Goal: Complete application form

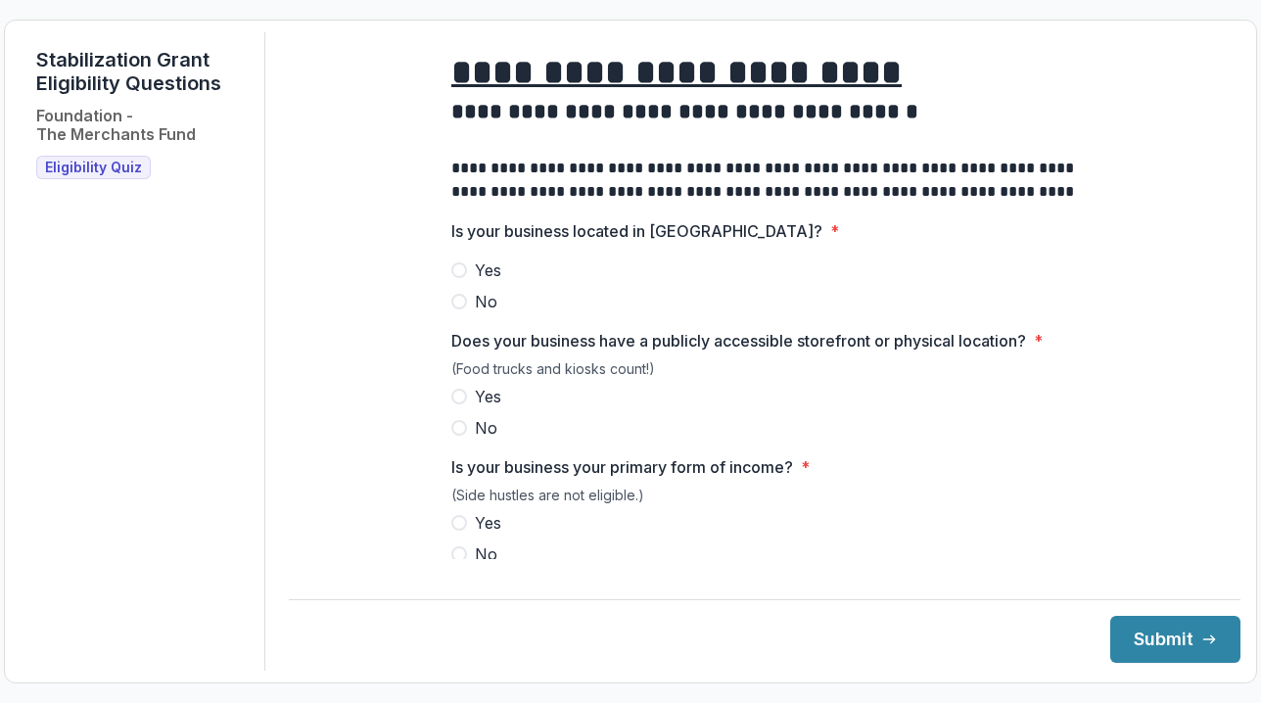
click at [462, 278] on span at bounding box center [459, 270] width 16 height 16
click at [452, 404] on span at bounding box center [459, 397] width 16 height 16
click at [455, 531] on span at bounding box center [459, 523] width 16 height 16
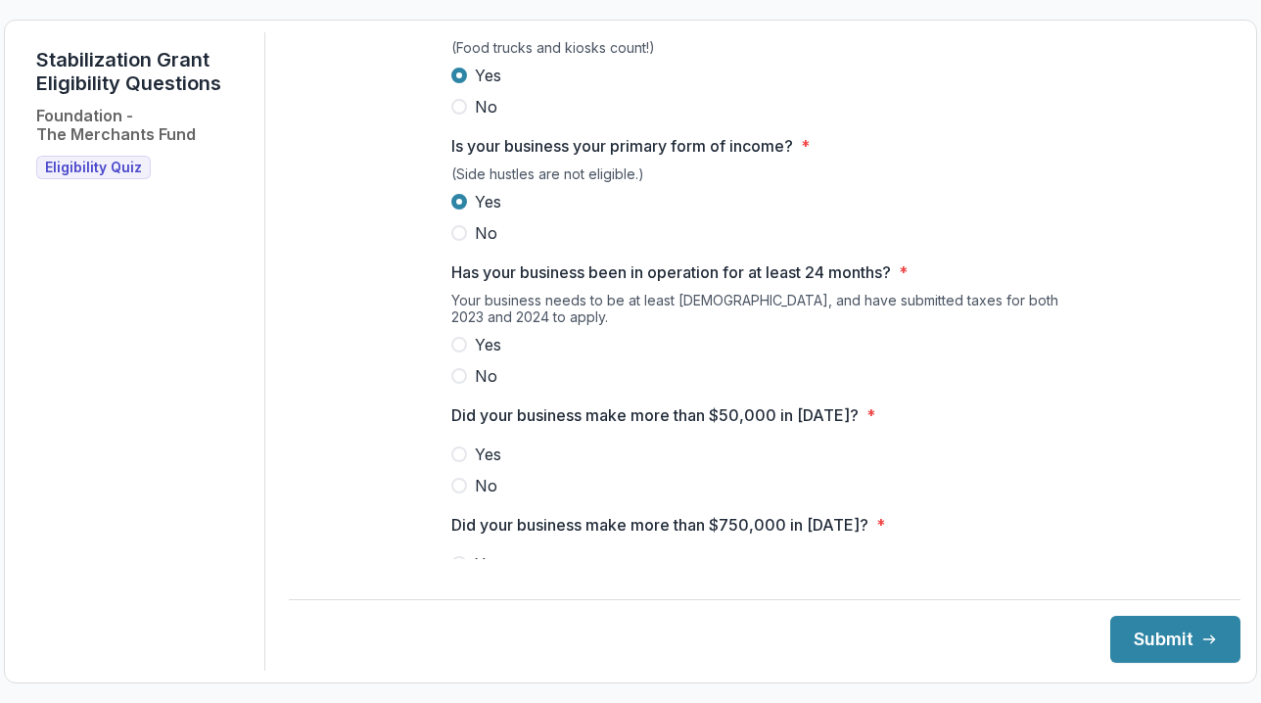
scroll to position [334, 0]
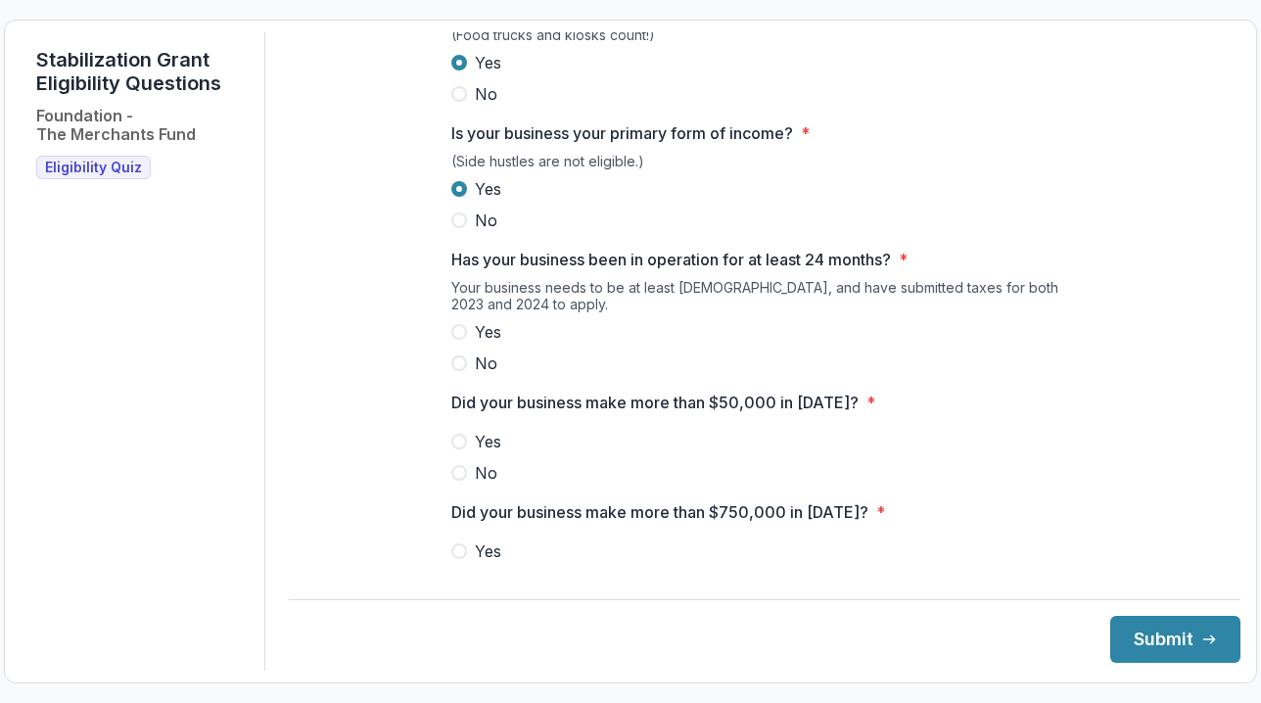
click at [457, 340] on span at bounding box center [459, 332] width 16 height 16
click at [452, 449] on span at bounding box center [459, 442] width 16 height 16
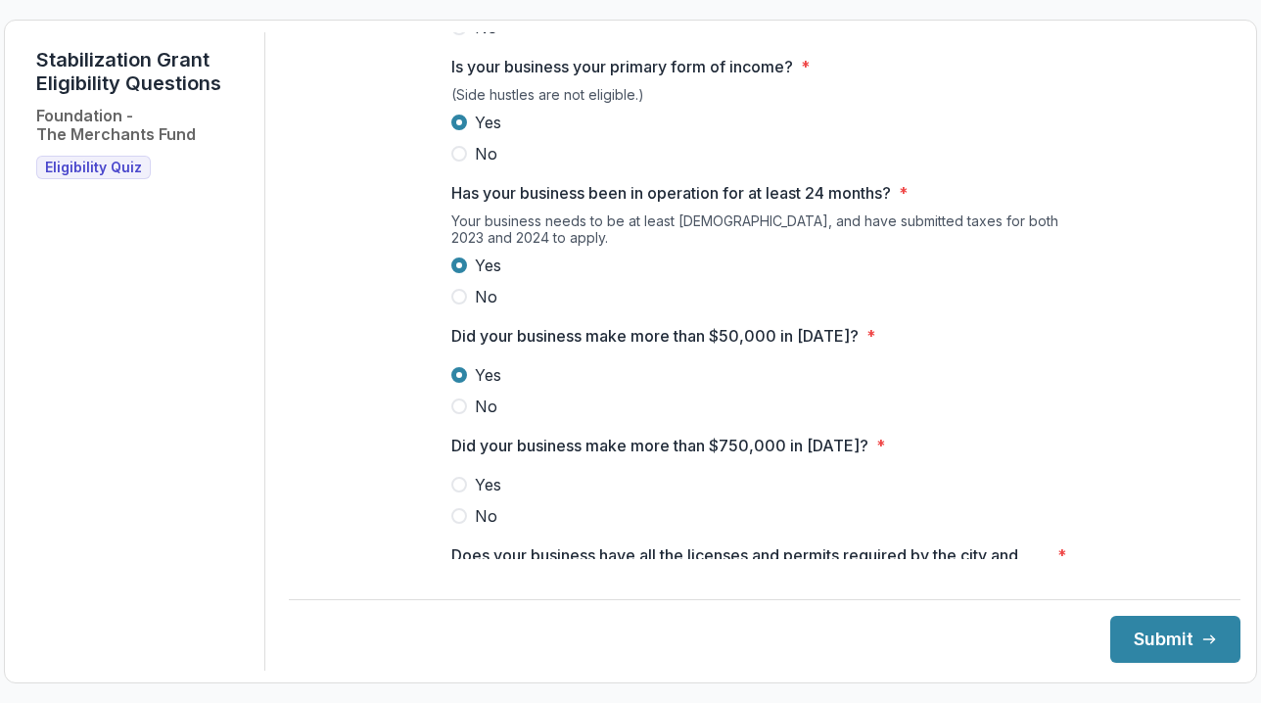
scroll to position [414, 0]
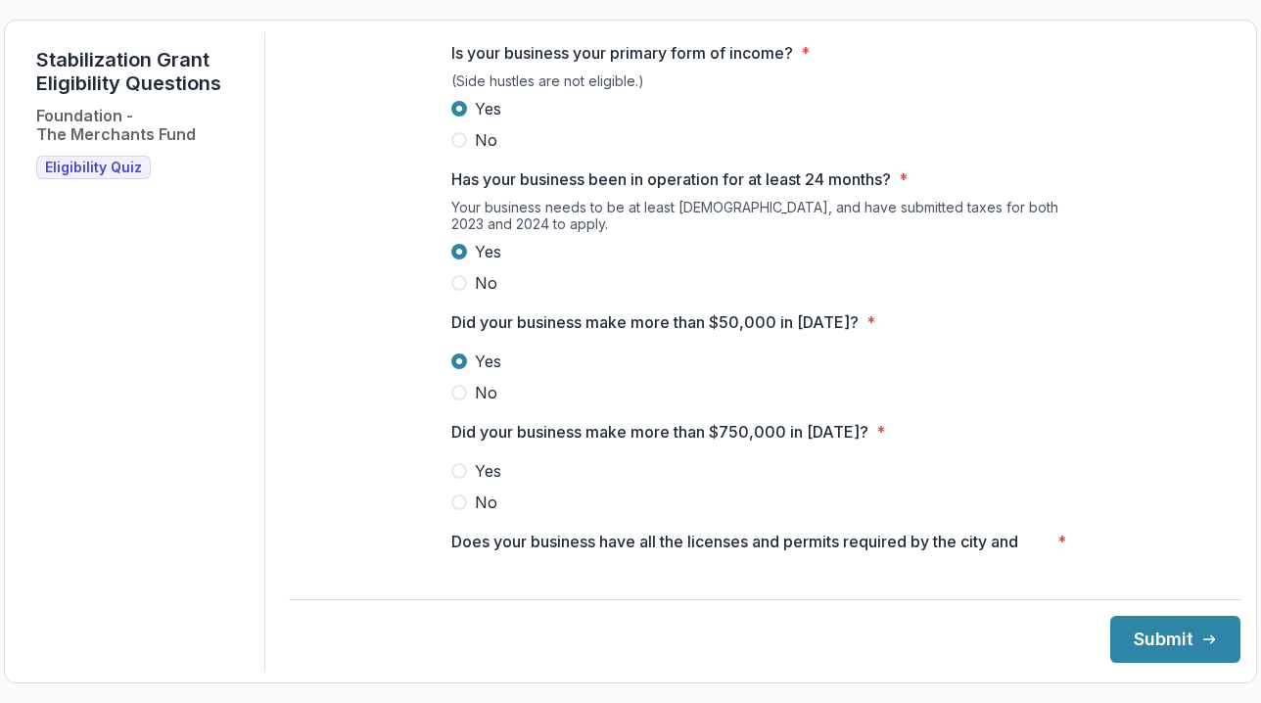
click at [455, 510] on span at bounding box center [459, 502] width 16 height 16
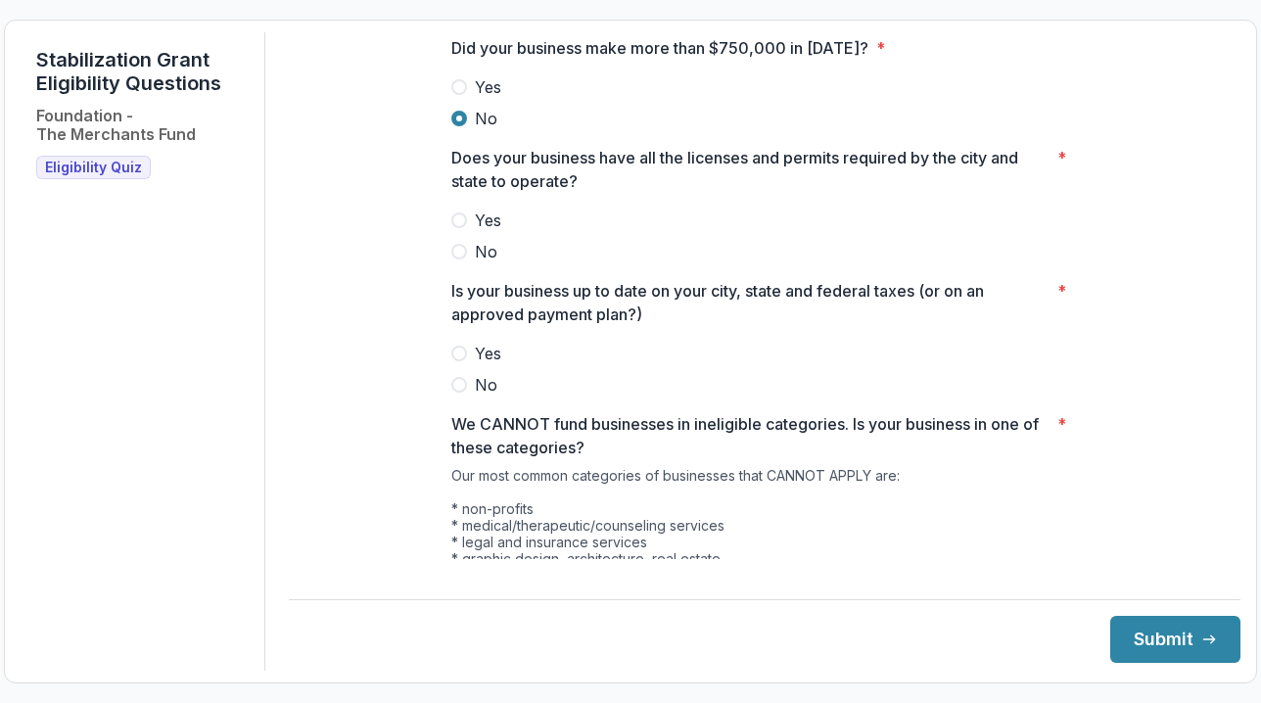
scroll to position [804, 0]
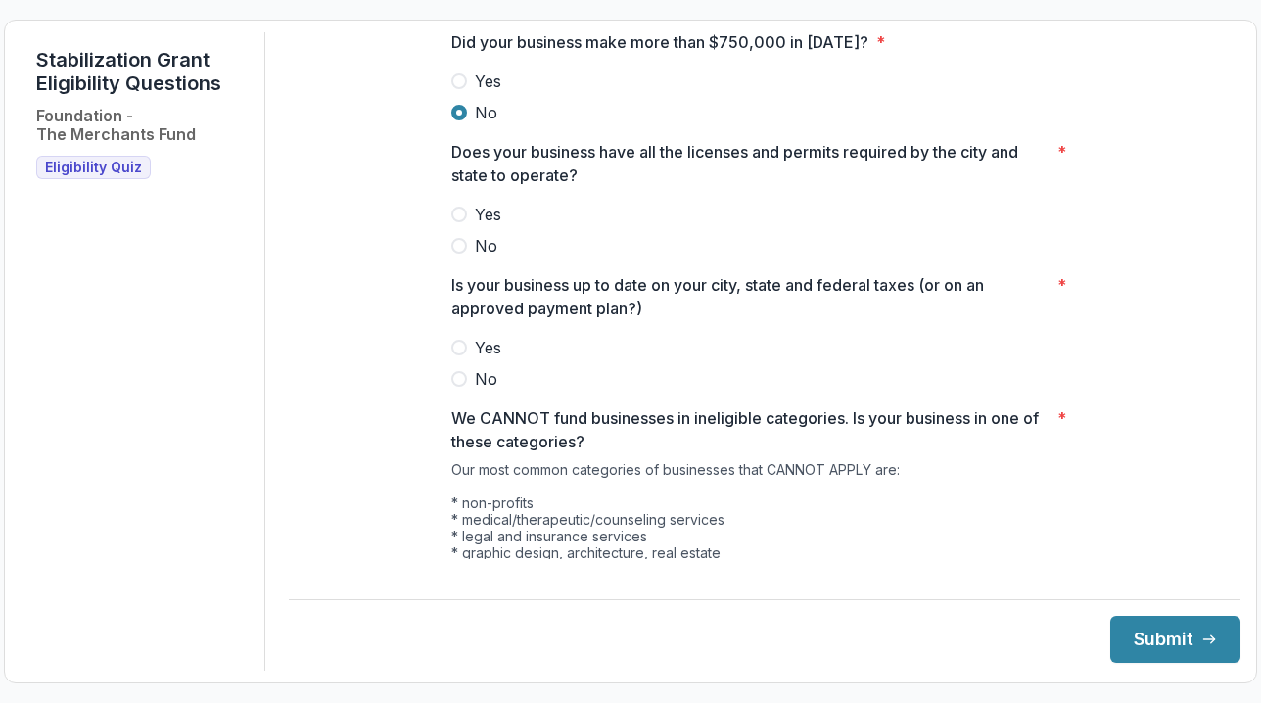
click at [452, 222] on span at bounding box center [459, 215] width 16 height 16
click at [462, 355] on span at bounding box center [459, 348] width 16 height 16
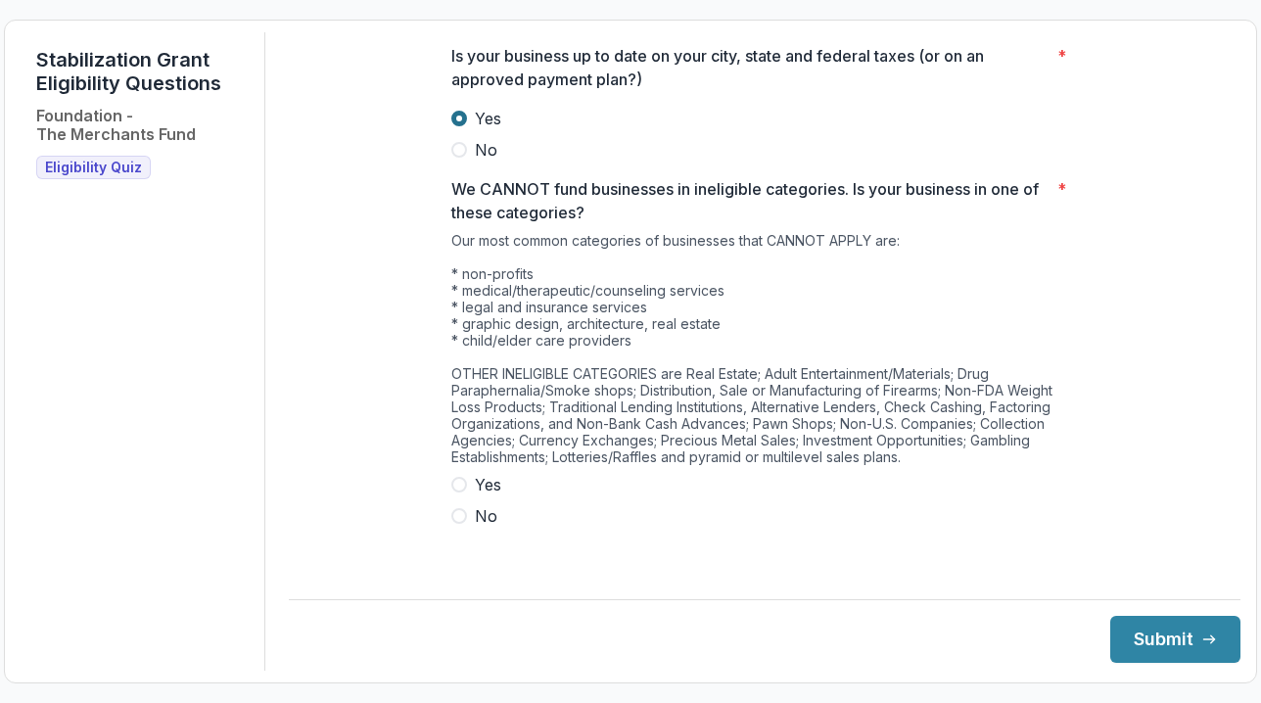
scroll to position [1032, 0]
click at [465, 525] on label "No" at bounding box center [764, 516] width 627 height 23
click at [1134, 635] on button "Submit" at bounding box center [1175, 639] width 130 height 47
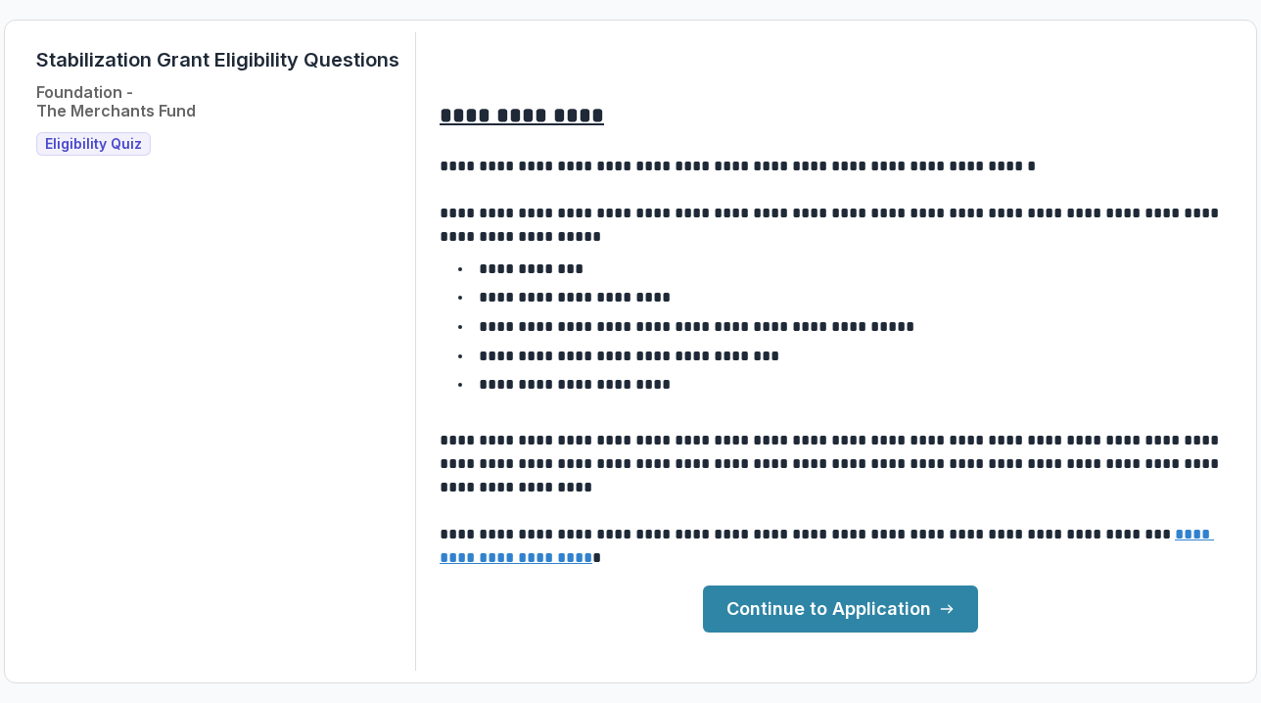
click at [828, 611] on link "Continue to Application" at bounding box center [840, 608] width 275 height 47
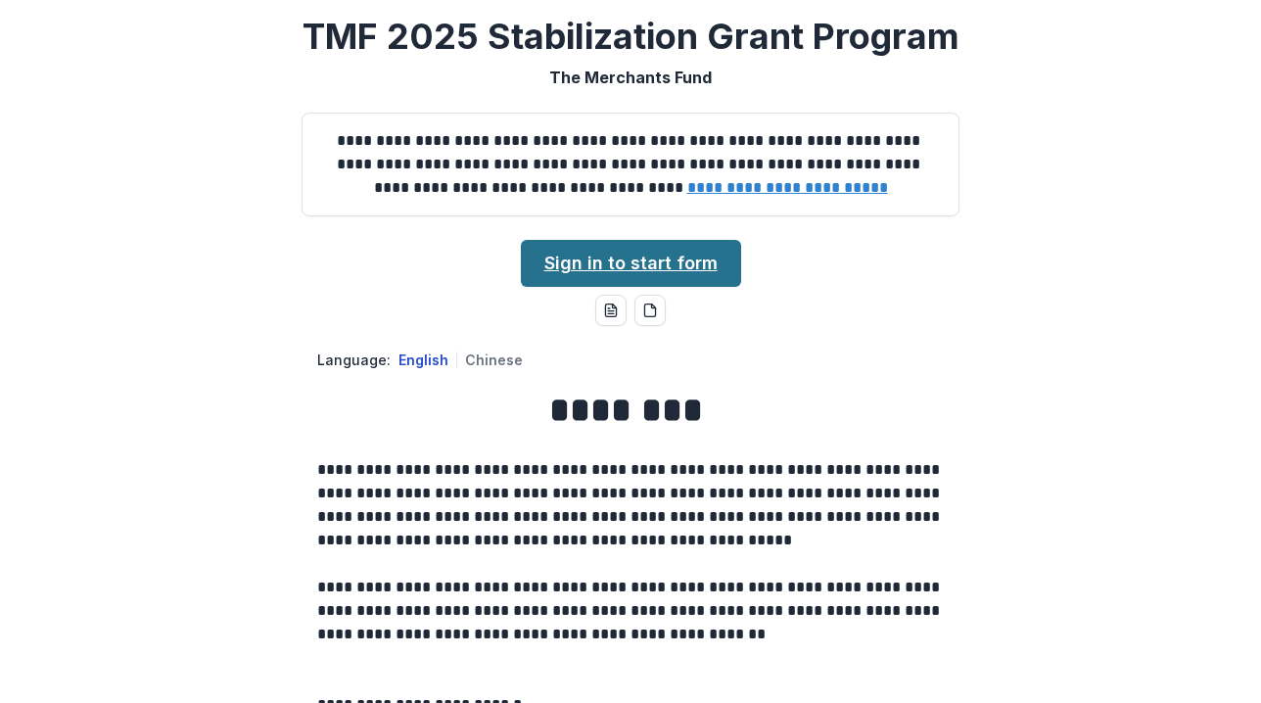
click at [659, 257] on link "Sign in to start form" at bounding box center [631, 263] width 220 height 47
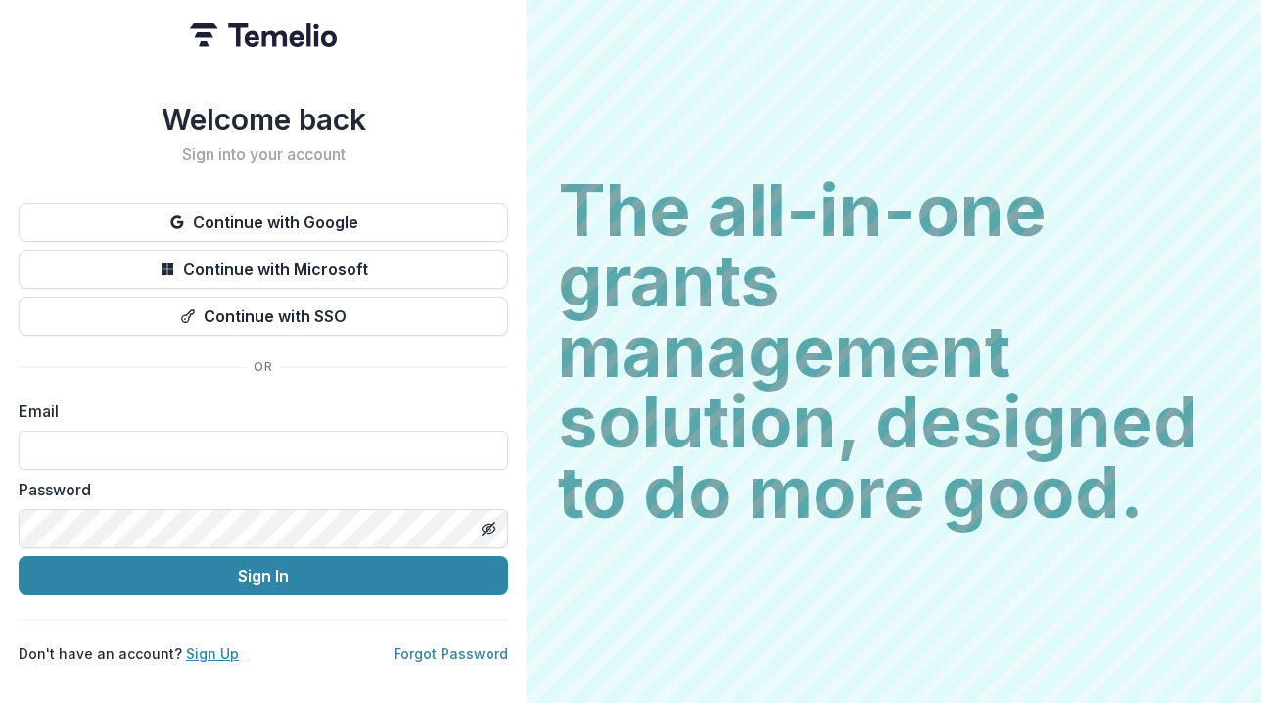
click at [209, 647] on link "Sign Up" at bounding box center [212, 653] width 53 height 17
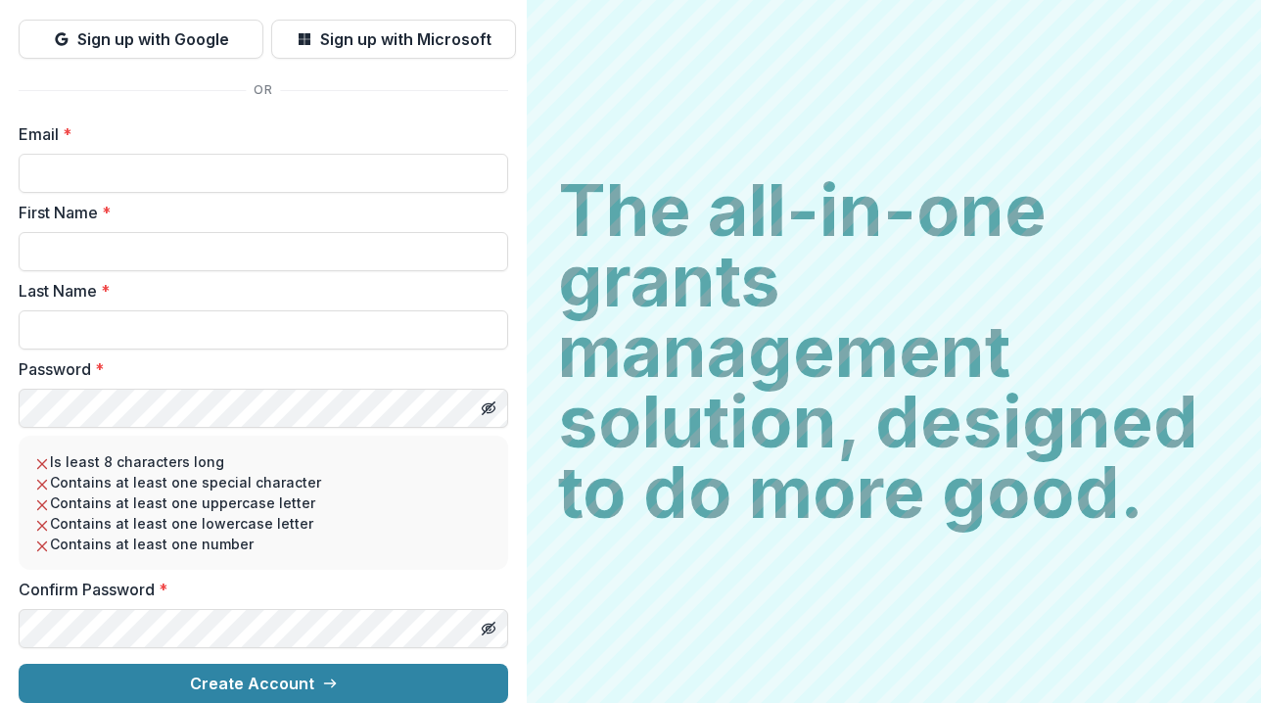
scroll to position [186, 0]
click at [325, 162] on input "Email *" at bounding box center [263, 173] width 489 height 39
click at [262, 130] on div "Email *" at bounding box center [263, 157] width 489 height 70
click at [248, 171] on input "Email *" at bounding box center [263, 173] width 489 height 39
type input "**********"
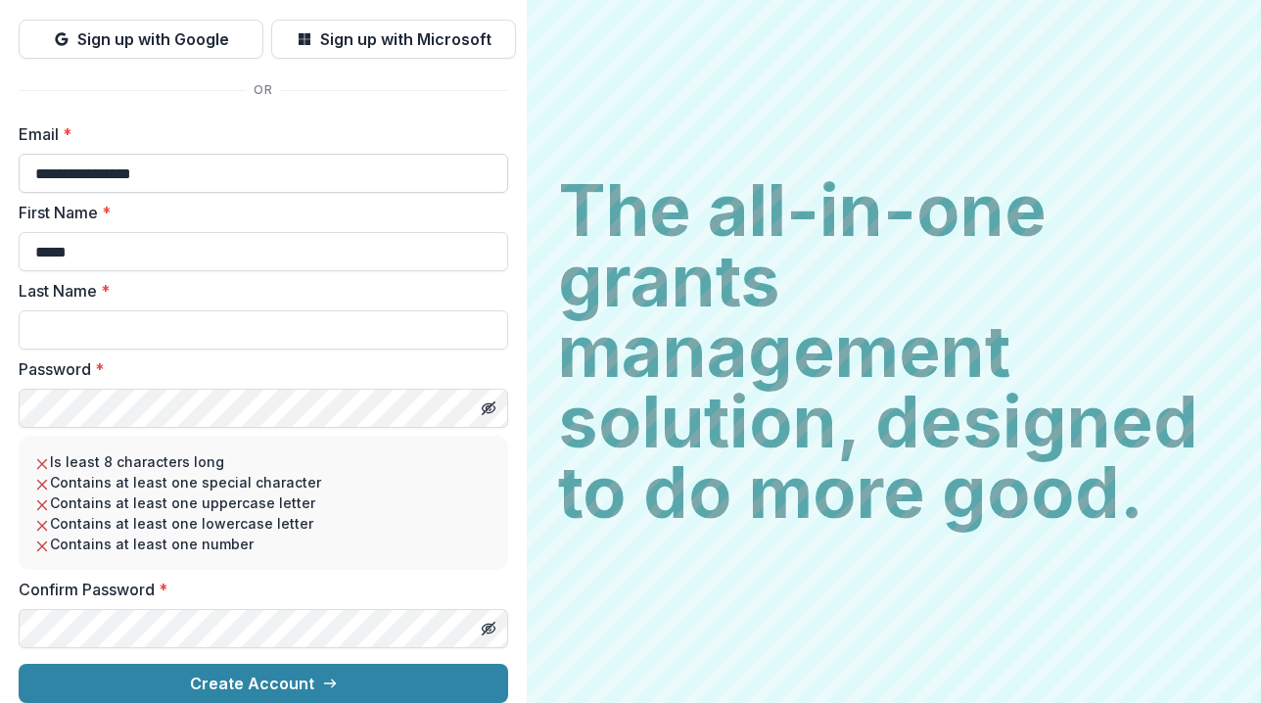
type input "*****"
click at [303, 310] on input "*******" at bounding box center [263, 329] width 489 height 39
click at [304, 331] on input "*******" at bounding box center [263, 329] width 489 height 39
click at [301, 310] on input "*******" at bounding box center [263, 329] width 489 height 39
type input "**********"
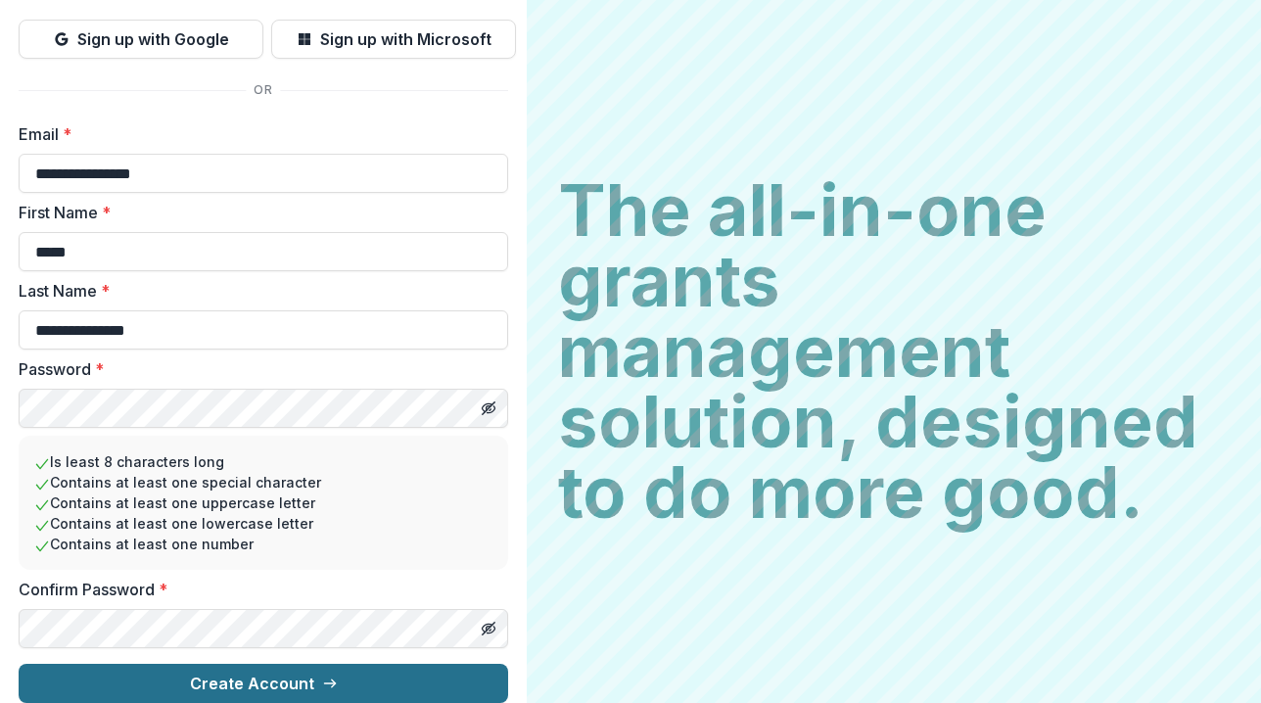
click at [303, 664] on button "Create Account" at bounding box center [263, 683] width 489 height 39
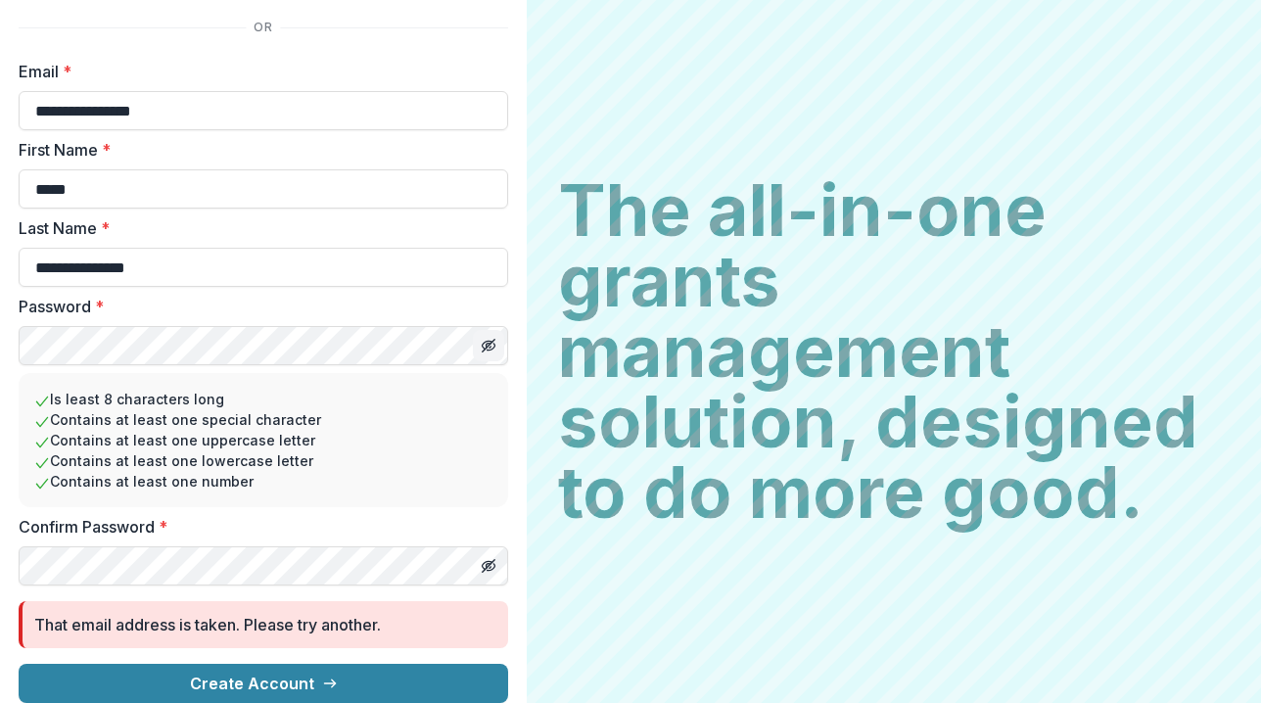
scroll to position [249, 0]
click at [62, 94] on input "**********" at bounding box center [263, 110] width 489 height 39
type input "**********"
click at [236, 389] on li "Is least 8 characters long" at bounding box center [263, 399] width 458 height 21
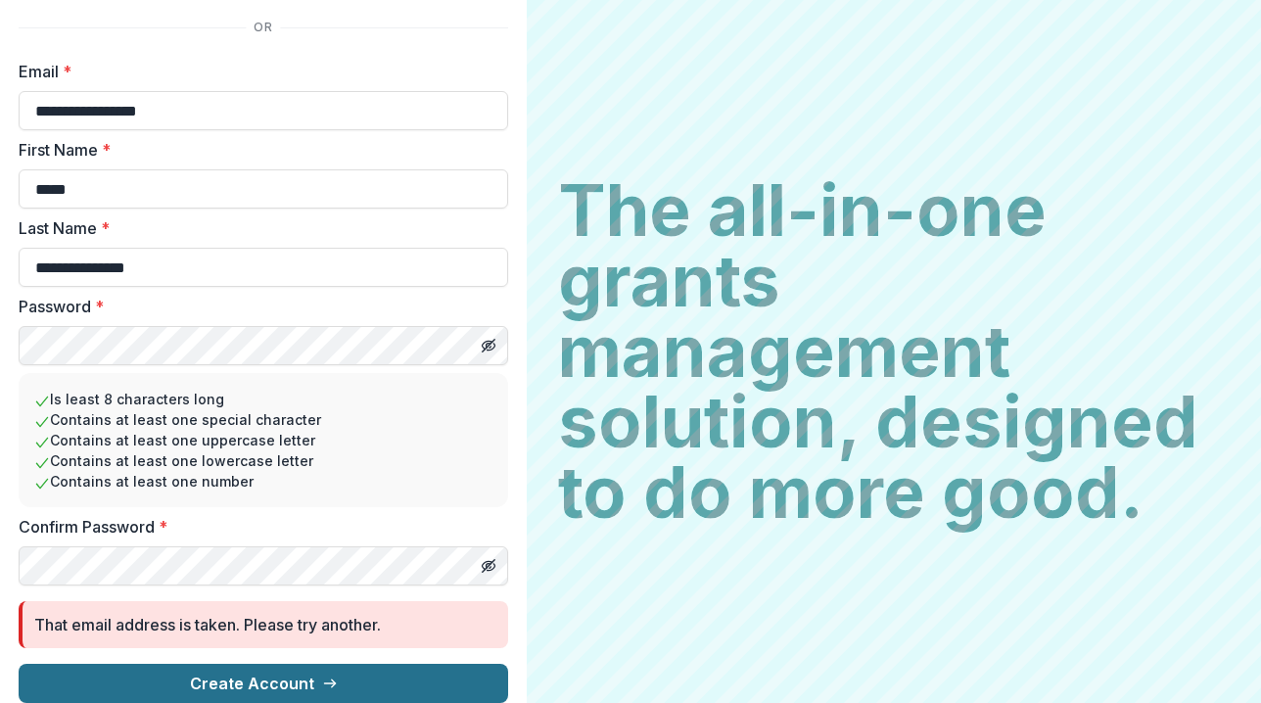
click at [299, 664] on button "Create Account" at bounding box center [263, 683] width 489 height 39
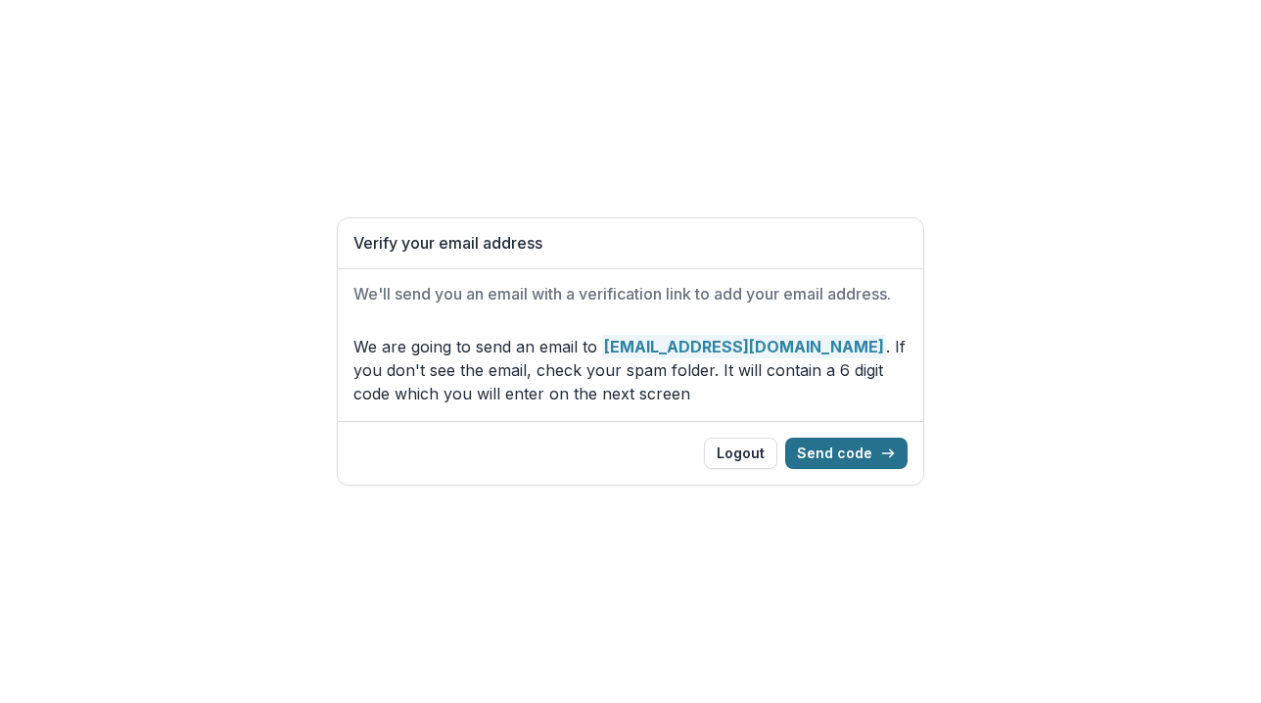
click at [847, 445] on button "Send code" at bounding box center [846, 453] width 122 height 31
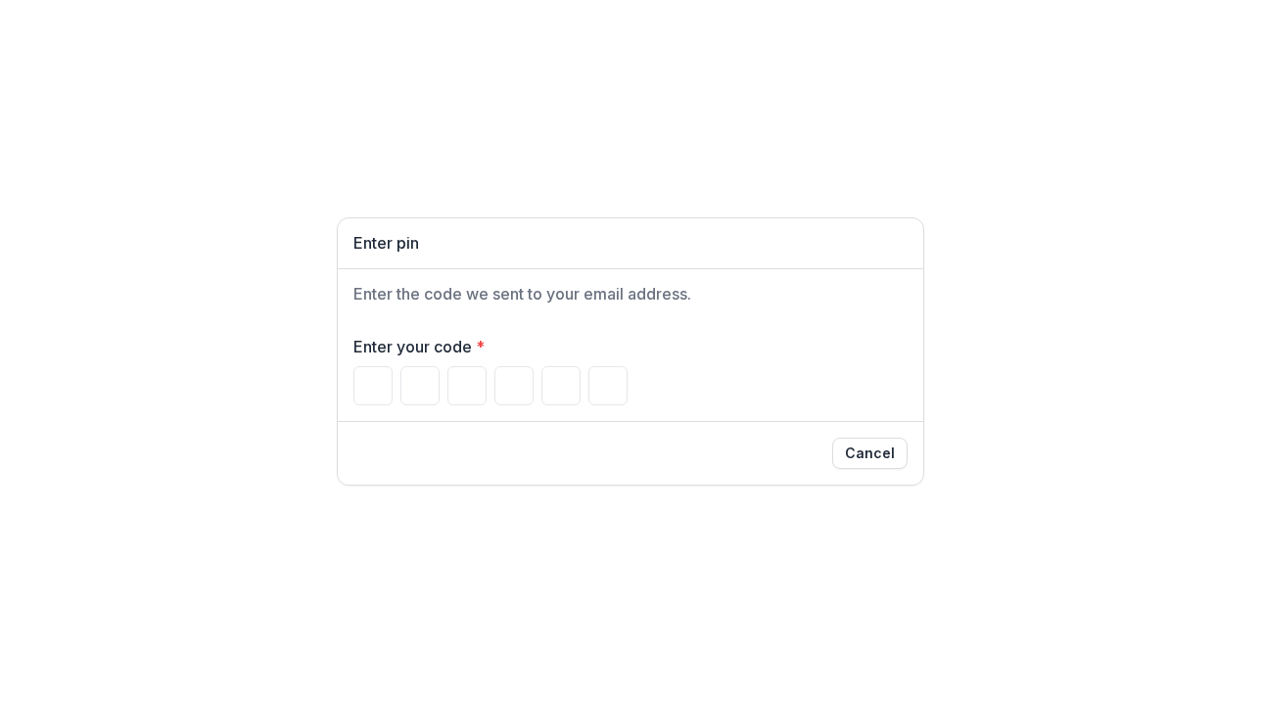
type input "*"
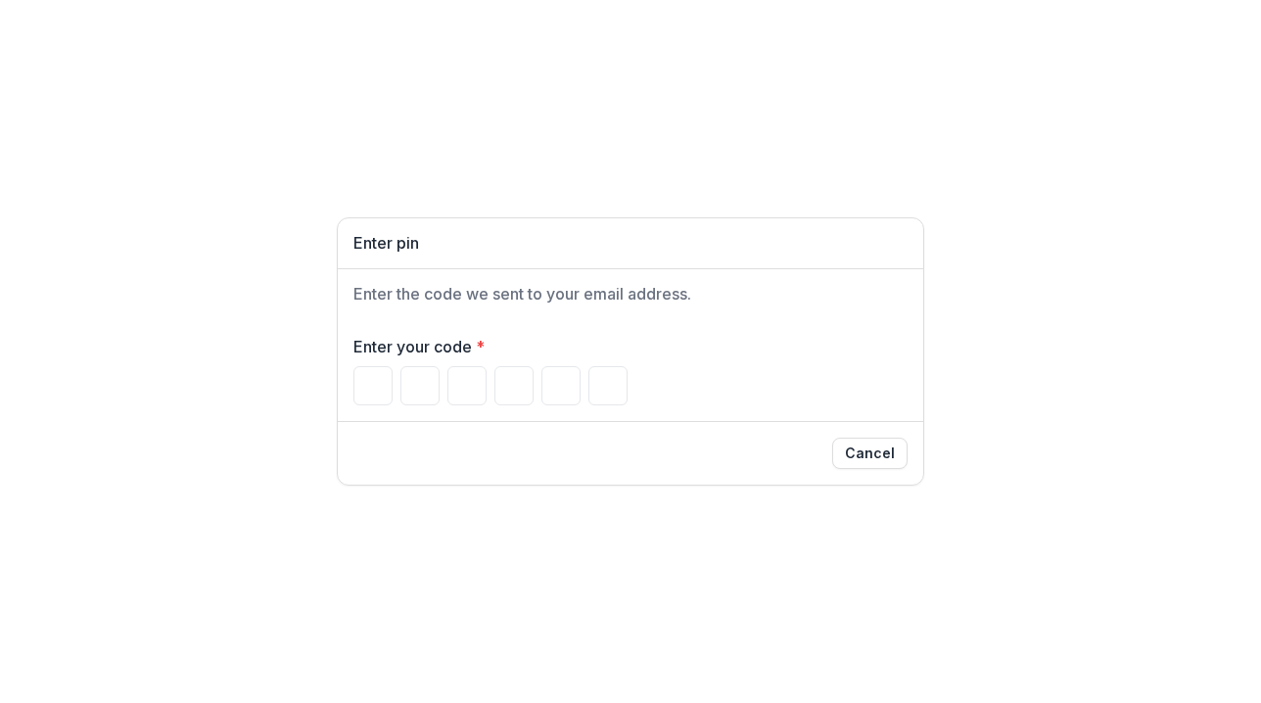
type input "*"
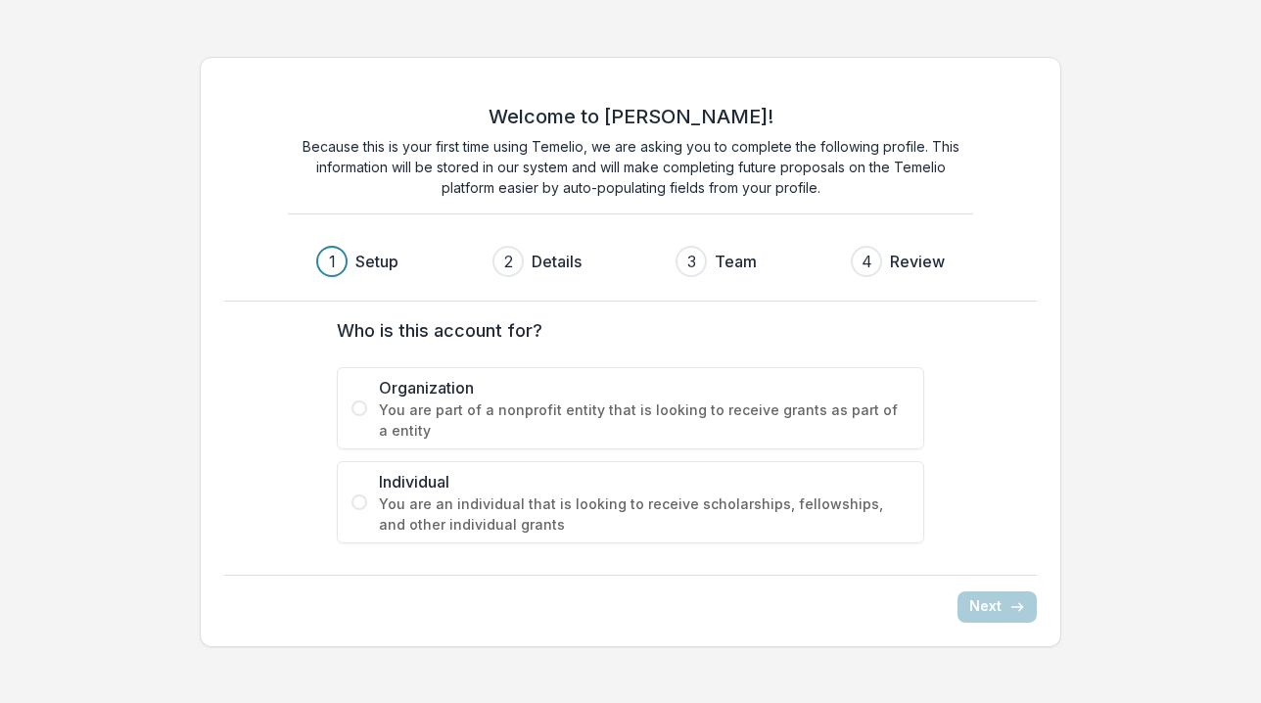
click at [451, 424] on span "You are part of a nonprofit entity that is looking to receive grants as part of…" at bounding box center [644, 419] width 531 height 41
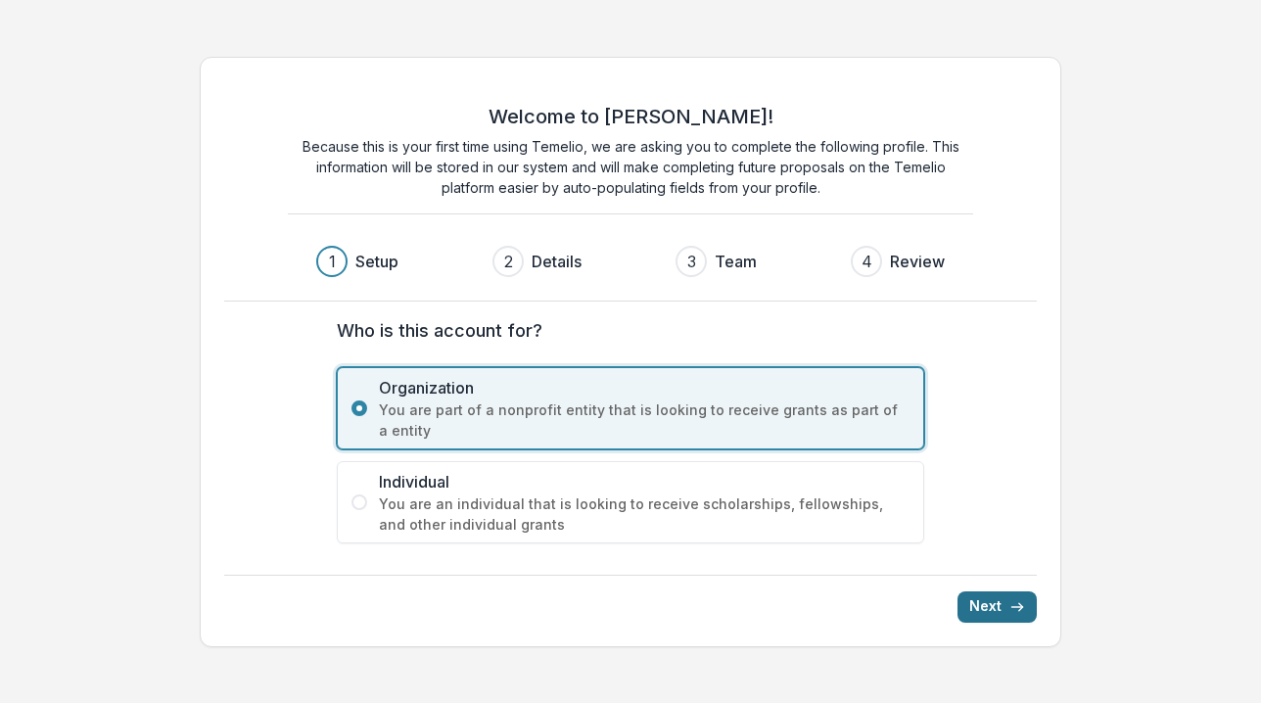
click at [986, 603] on button "Next" at bounding box center [996, 606] width 79 height 31
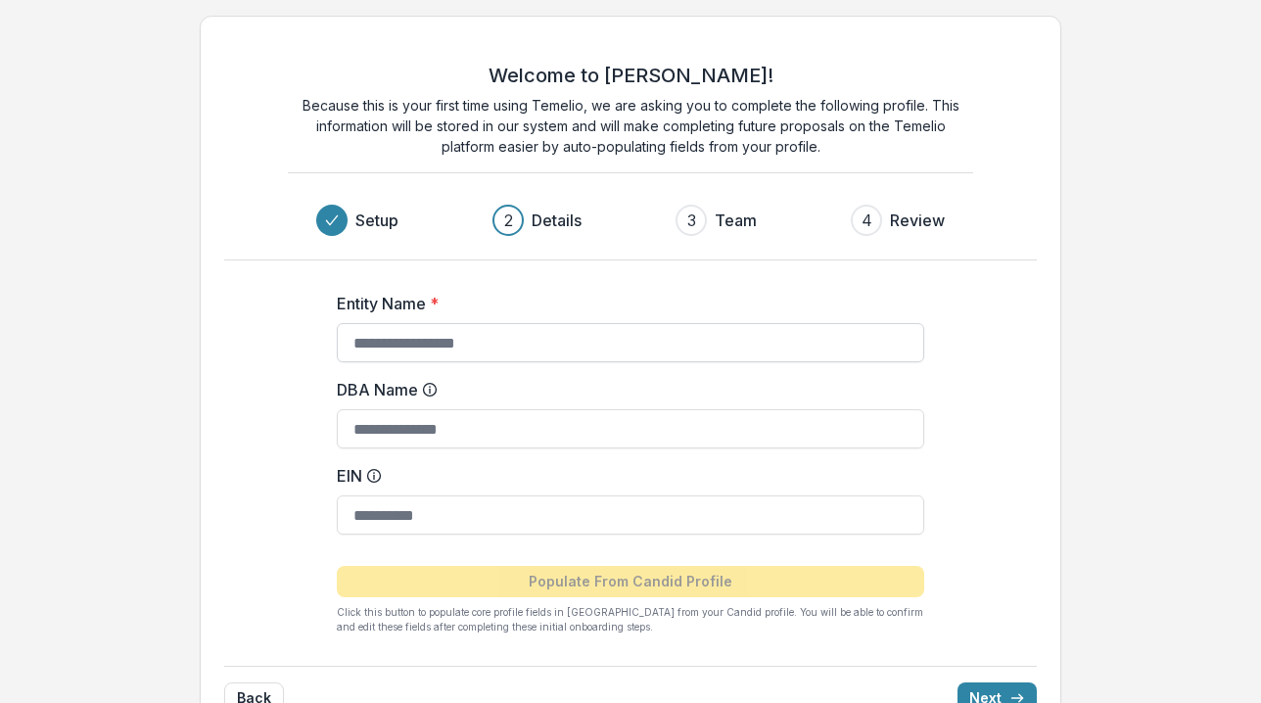
click at [671, 334] on input "Entity Name *" at bounding box center [630, 342] width 587 height 39
click at [993, 691] on button "Next" at bounding box center [996, 697] width 79 height 31
click at [664, 327] on input "Entity Name *" at bounding box center [630, 342] width 587 height 39
type input "**********"
click at [992, 689] on button "Next" at bounding box center [996, 697] width 79 height 31
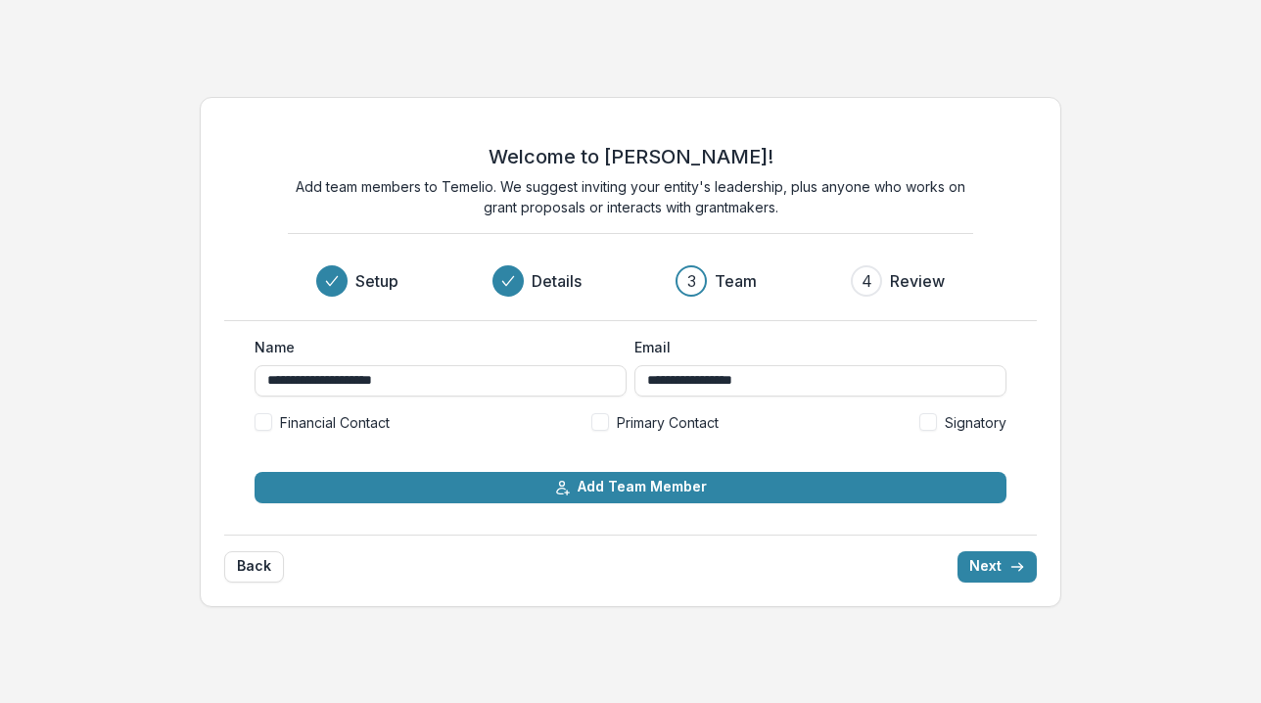
click at [615, 422] on label "Primary Contact" at bounding box center [654, 422] width 127 height 21
click at [993, 568] on button "Next" at bounding box center [996, 566] width 79 height 31
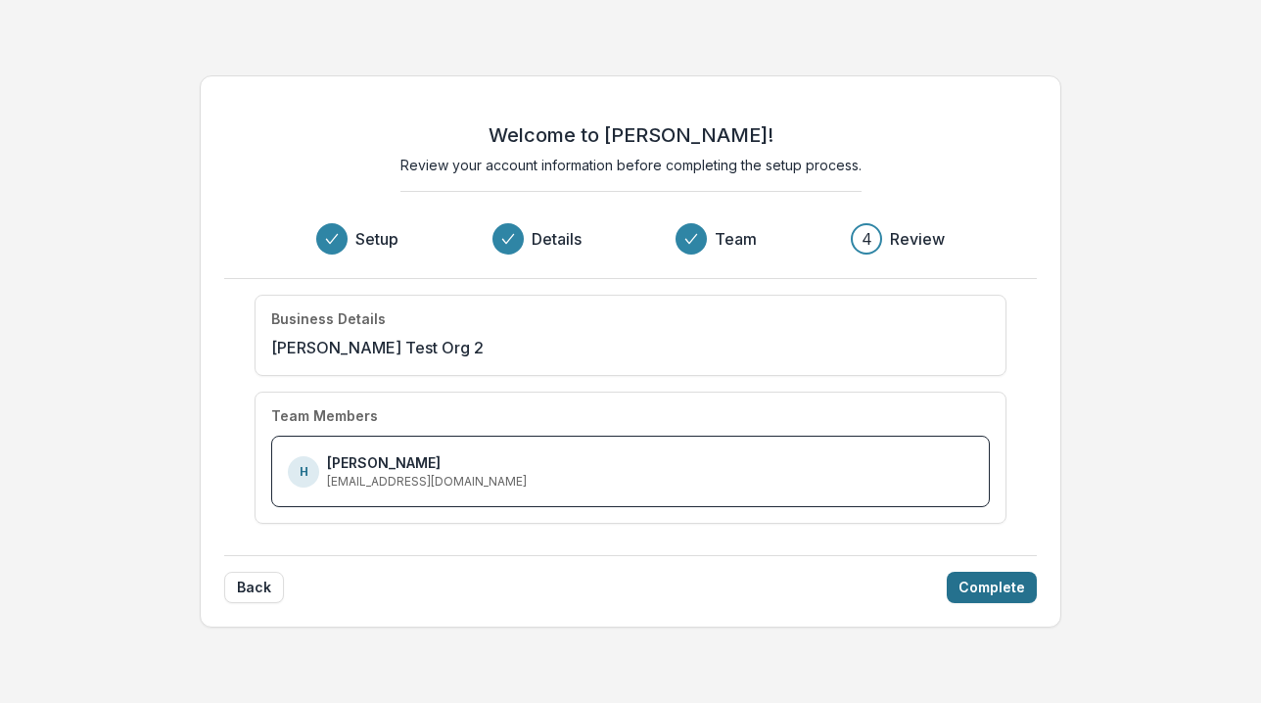
click at [1000, 584] on button "Complete" at bounding box center [992, 587] width 90 height 31
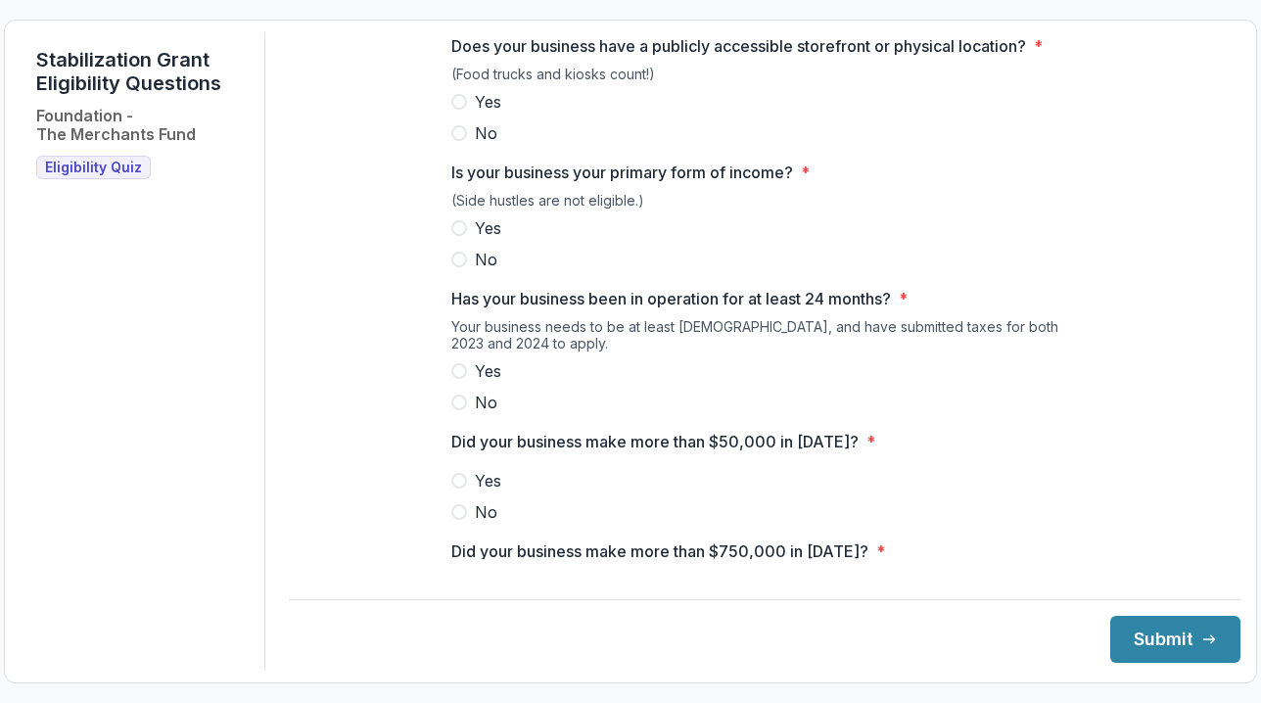
scroll to position [120, 0]
